Goal: Complete application form

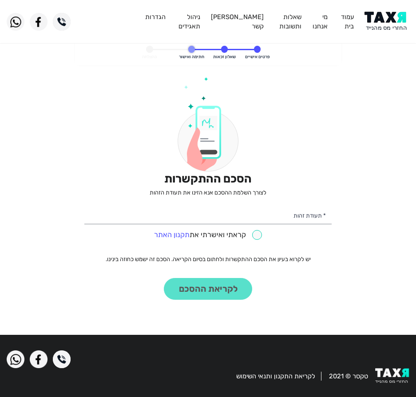
click at [278, 202] on div "הסכם ההתקשרות לצורך השלמת ההסכם אנא הזינו את תעודת הזהות * תעודת זהות קראתי ואי…" at bounding box center [207, 188] width 247 height 223
click at [372, 12] on img at bounding box center [387, 22] width 45 height 20
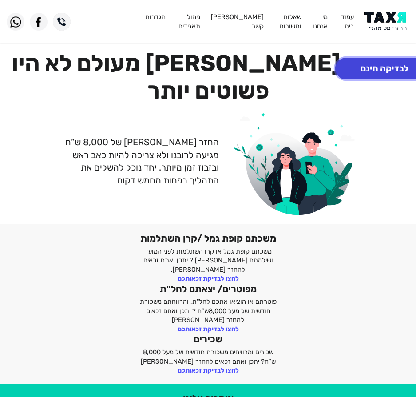
click at [403, 71] on button "לבדיקה חינם" at bounding box center [384, 69] width 98 height 22
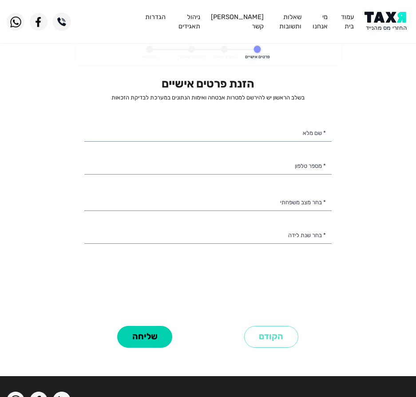
select select
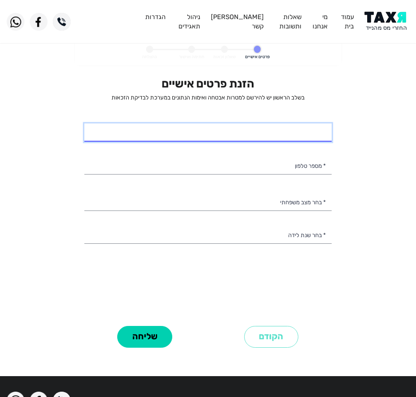
click at [277, 128] on input "* שם מלא" at bounding box center [207, 132] width 247 height 19
click at [266, 129] on input "שי" at bounding box center [207, 132] width 247 height 19
type input "שי שימי פאר"
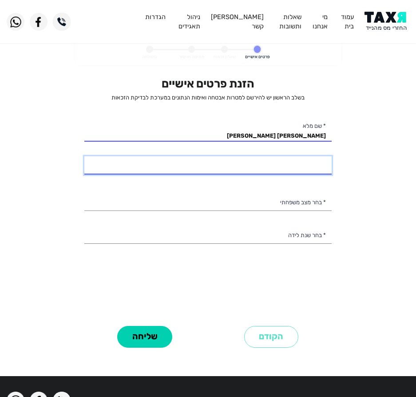
click at [312, 174] on div "* מספר טלפון" at bounding box center [207, 165] width 247 height 19
type input "052-4535629"
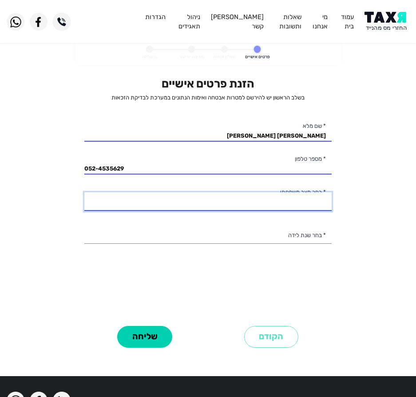
click at [286, 207] on select "רווק/ה נשוי/אה גרוש/ה אלמן/נה" at bounding box center [207, 201] width 247 height 19
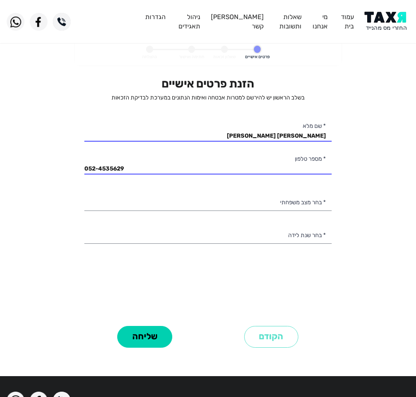
click at [123, 291] on div "הזנת פרטים אישיים בשלב הראשון יש להירשם למטרות אבטחה ואימות הנתונים במערכת לבדי…" at bounding box center [207, 200] width 247 height 246
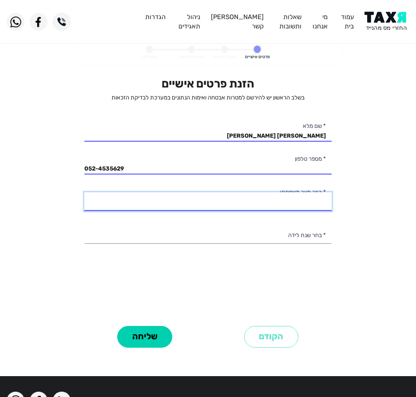
click at [223, 198] on select "רווק/ה נשוי/אה גרוש/ה אלמן/נה" at bounding box center [207, 201] width 247 height 19
click at [84, 192] on select "רווק/ה נשוי/אה גרוש/ה אלמן/נה" at bounding box center [207, 201] width 247 height 19
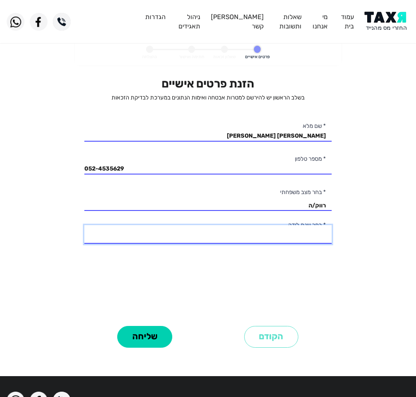
click at [248, 240] on select "2003 2002 2001 2000 1999 1998 1997 1996 1995 1994 1993 1992 1991 1990 1989 1988…" at bounding box center [207, 234] width 247 height 19
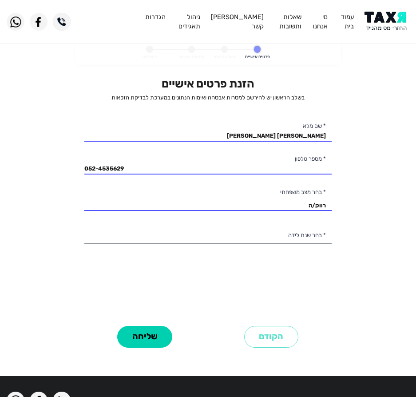
click at [153, 253] on div "הזנת פרטים אישיים בשלב הראשון יש להירשם למטרות אבטחה ואימות הנתונים במערכת לבדי…" at bounding box center [207, 200] width 247 height 246
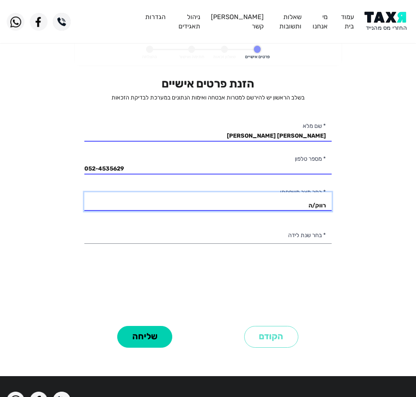
click at [205, 205] on select "רווק/ה נשוי/אה גרוש/ה אלמן/נה" at bounding box center [207, 201] width 247 height 19
select select "2: Married"
click at [84, 192] on select "רווק/ה נשוי/אה גרוש/ה אלמן/נה" at bounding box center [207, 201] width 247 height 19
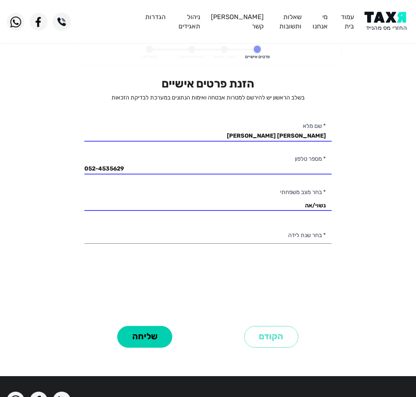
click at [233, 223] on div "הזנת פרטים אישיים בשלב הראשון יש להירשם למטרות אבטחה ואימות הנתונים במערכת לבדי…" at bounding box center [207, 200] width 247 height 246
click at [281, 223] on div "הזנת פרטים אישיים בשלב הראשון יש להירשם למטרות אבטחה ואימות הנתונים במערכת לבדי…" at bounding box center [207, 200] width 247 height 246
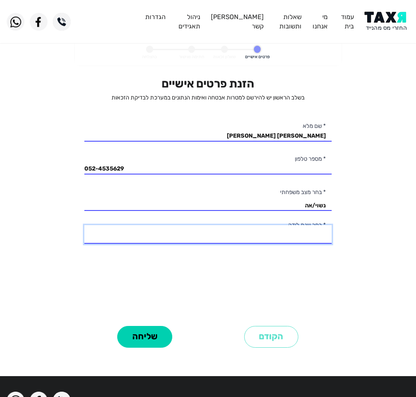
drag, startPoint x: 266, startPoint y: 239, endPoint x: 267, endPoint y: 230, distance: 9.4
click at [266, 235] on select "2003 2002 2001 2000 1999 1998 1997 1996 1995 1994 1993 1992 1991 1990 1989 1988…" at bounding box center [207, 234] width 247 height 19
select select "14: 1990"
click at [84, 225] on select "2003 2002 2001 2000 1999 1998 1997 1996 1995 1994 1993 1992 1991 1990 1989 1988…" at bounding box center [207, 234] width 247 height 19
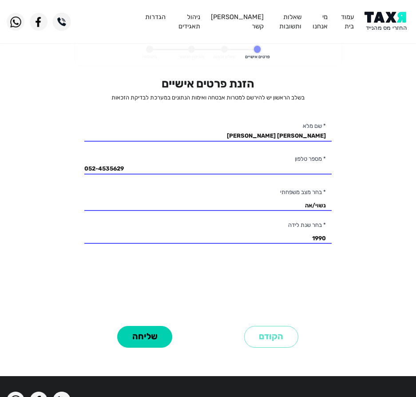
click at [154, 324] on div "שליחה" at bounding box center [145, 336] width 127 height 27
click at [154, 331] on button "שליחה" at bounding box center [144, 337] width 55 height 22
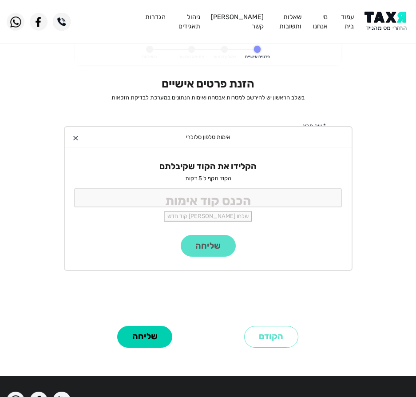
click at [220, 208] on div "הקלידו את הקוד שקיבלתם הקוד תקף ל 5 דקות שלחו לי קוד חדש" at bounding box center [208, 191] width 287 height 87
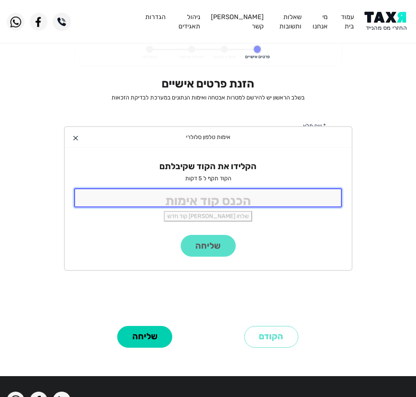
click at [220, 203] on input "tel" at bounding box center [208, 197] width 268 height 19
type input "9988"
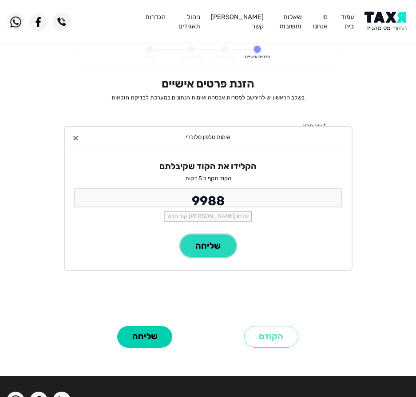
click at [219, 251] on button "שליחה" at bounding box center [208, 246] width 55 height 22
